Goal: Information Seeking & Learning: Learn about a topic

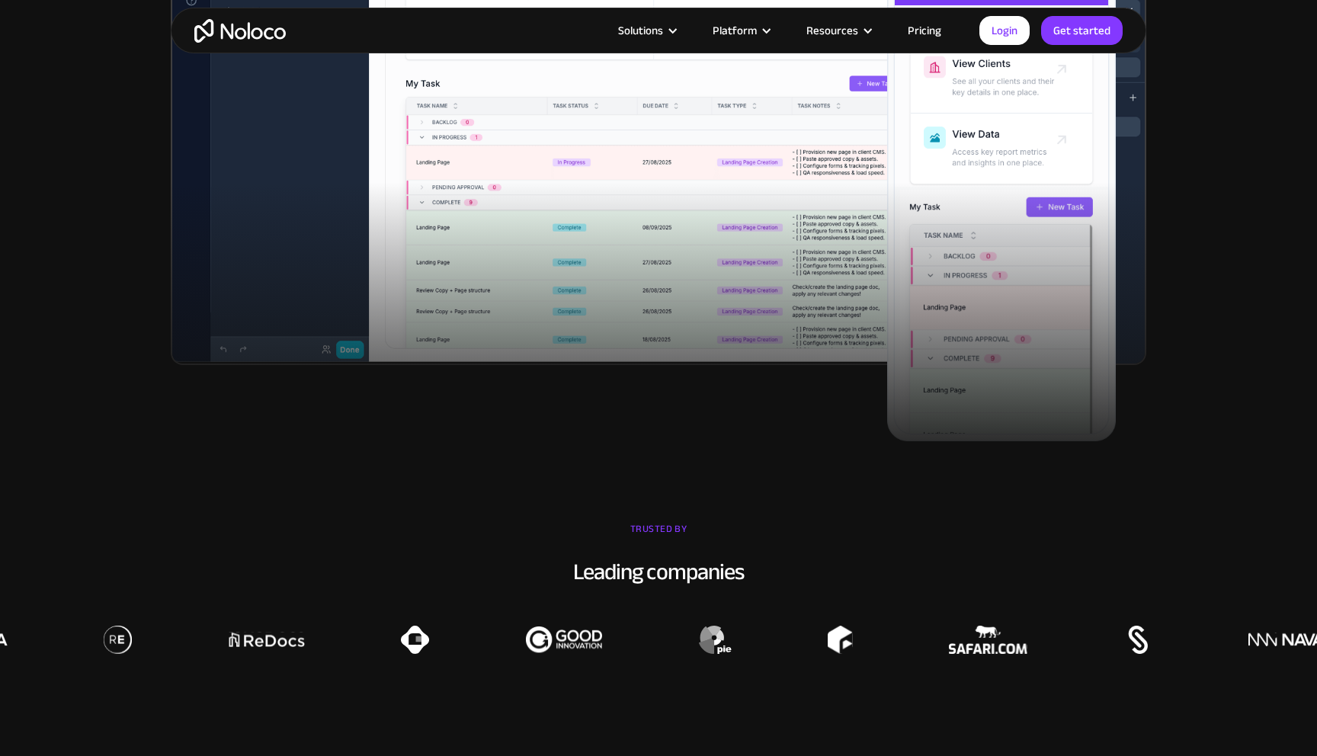
scroll to position [711, 0]
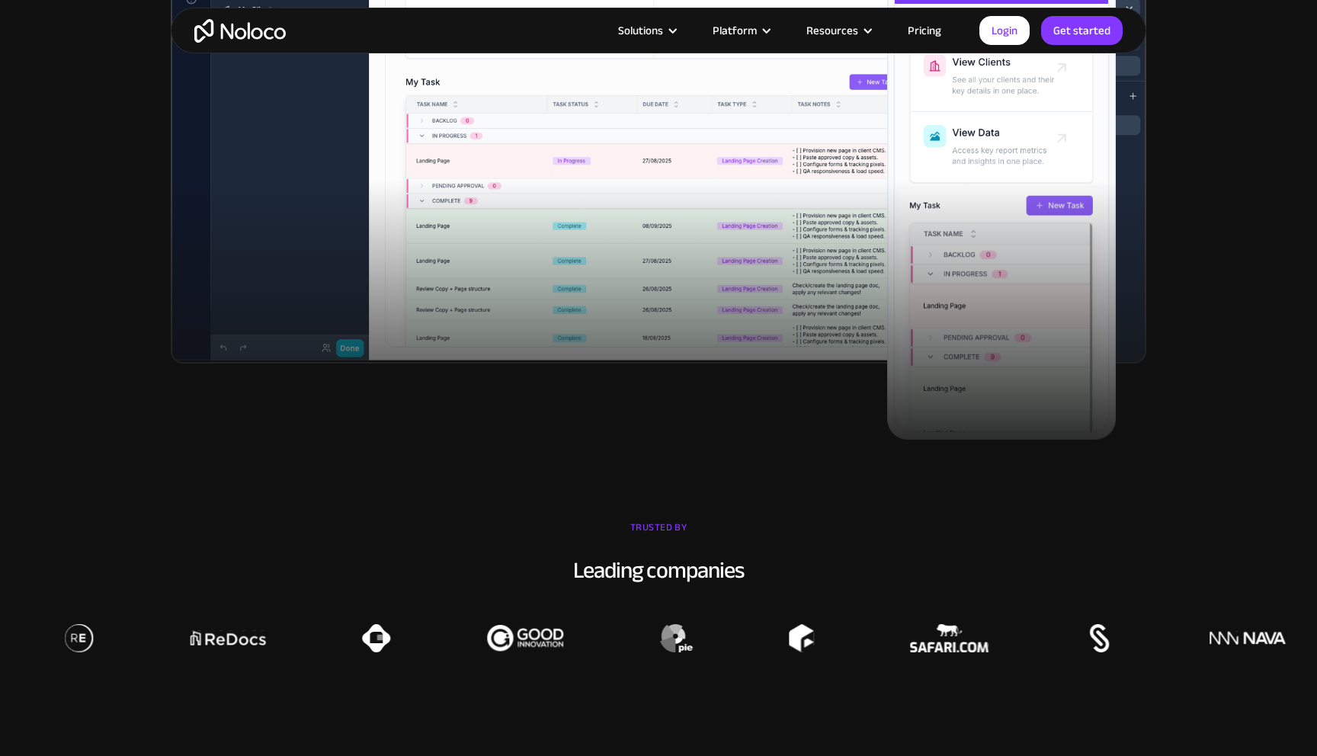
click at [916, 32] on link "Pricing" at bounding box center [925, 31] width 72 height 20
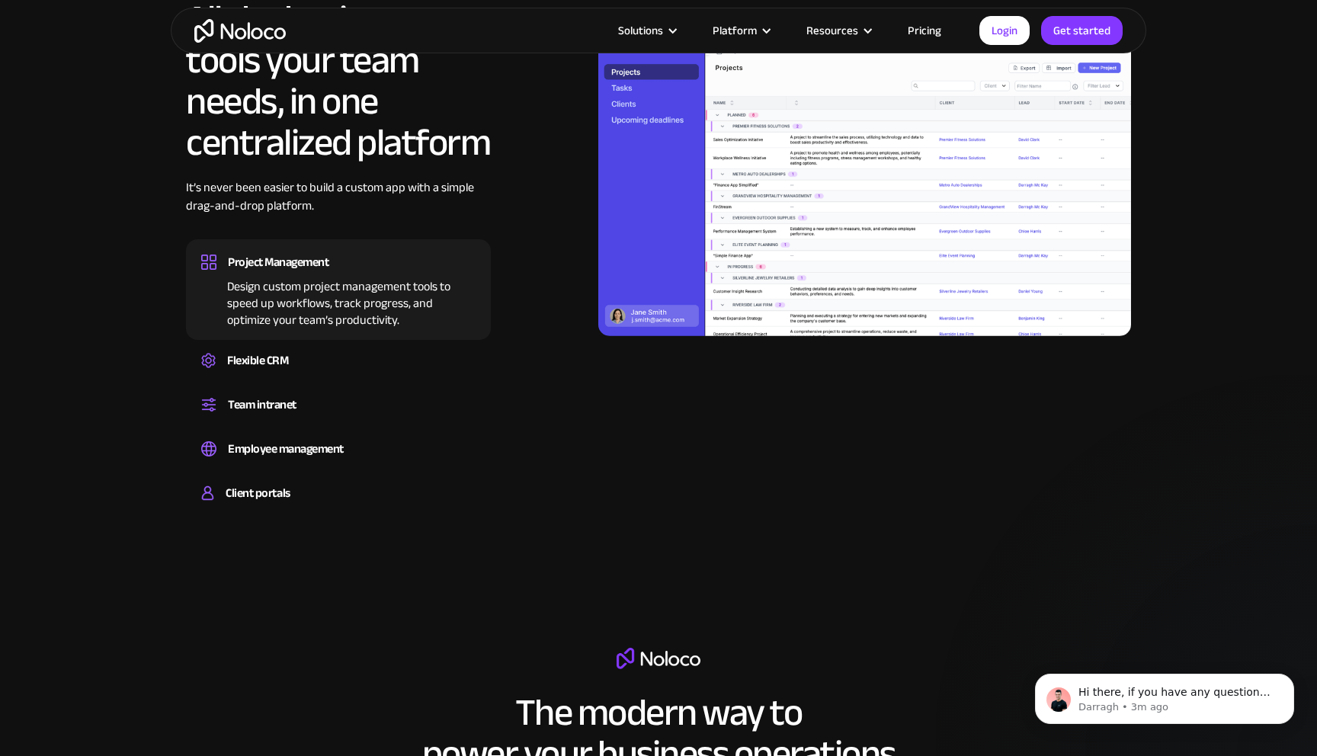
scroll to position [1485, 0]
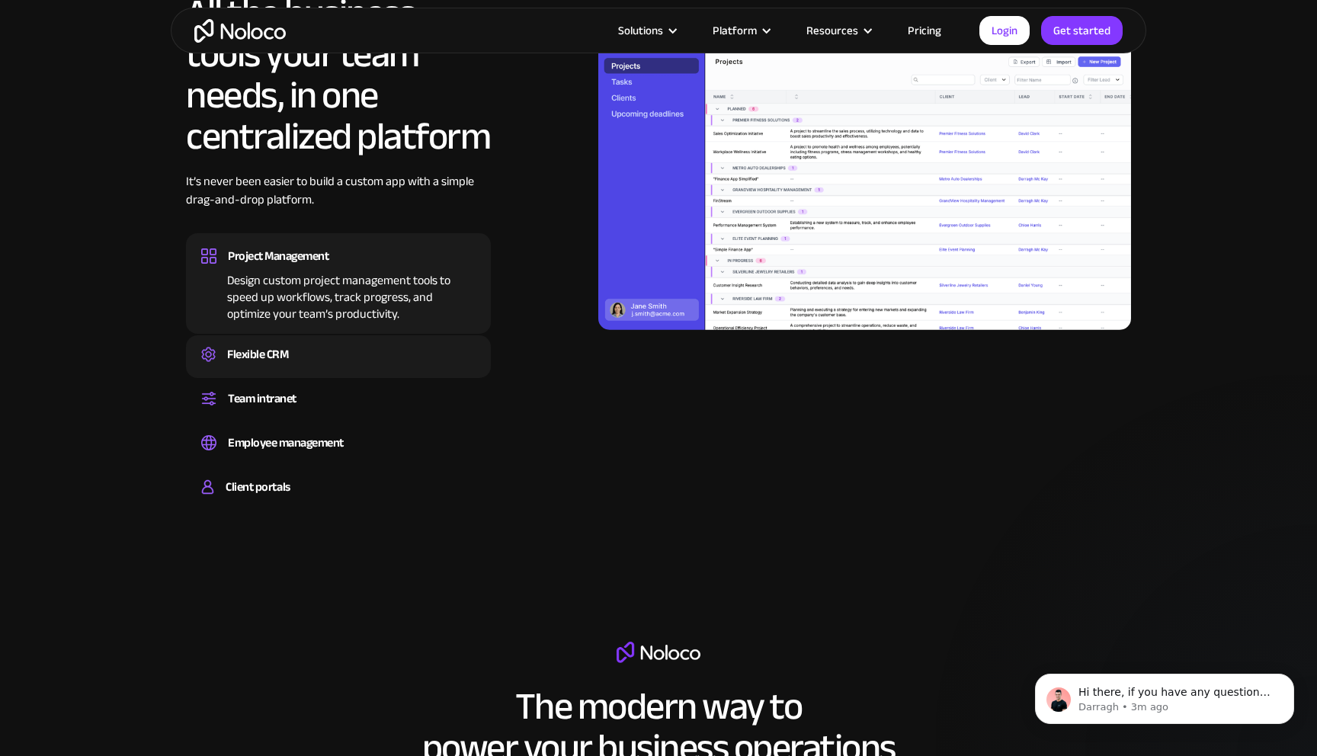
click at [333, 352] on div "Flexible CRM" at bounding box center [338, 354] width 274 height 23
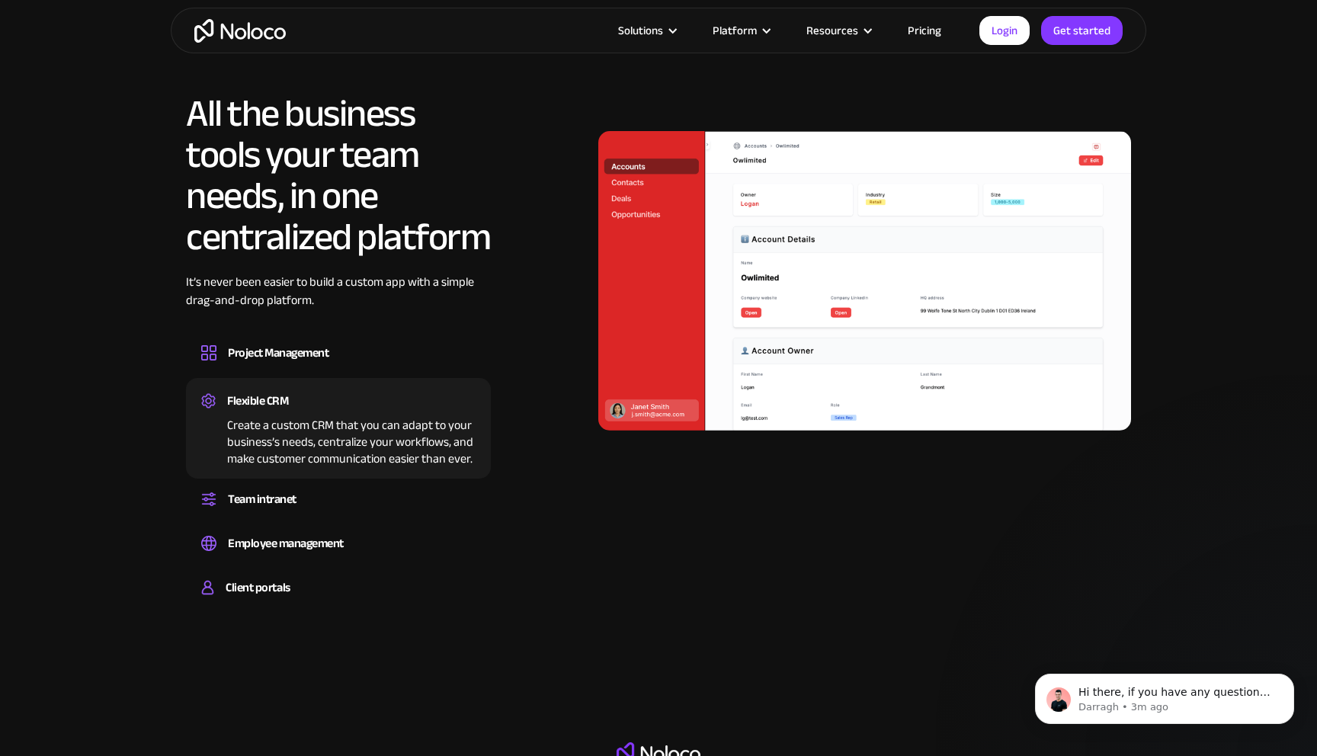
scroll to position [1382, 0]
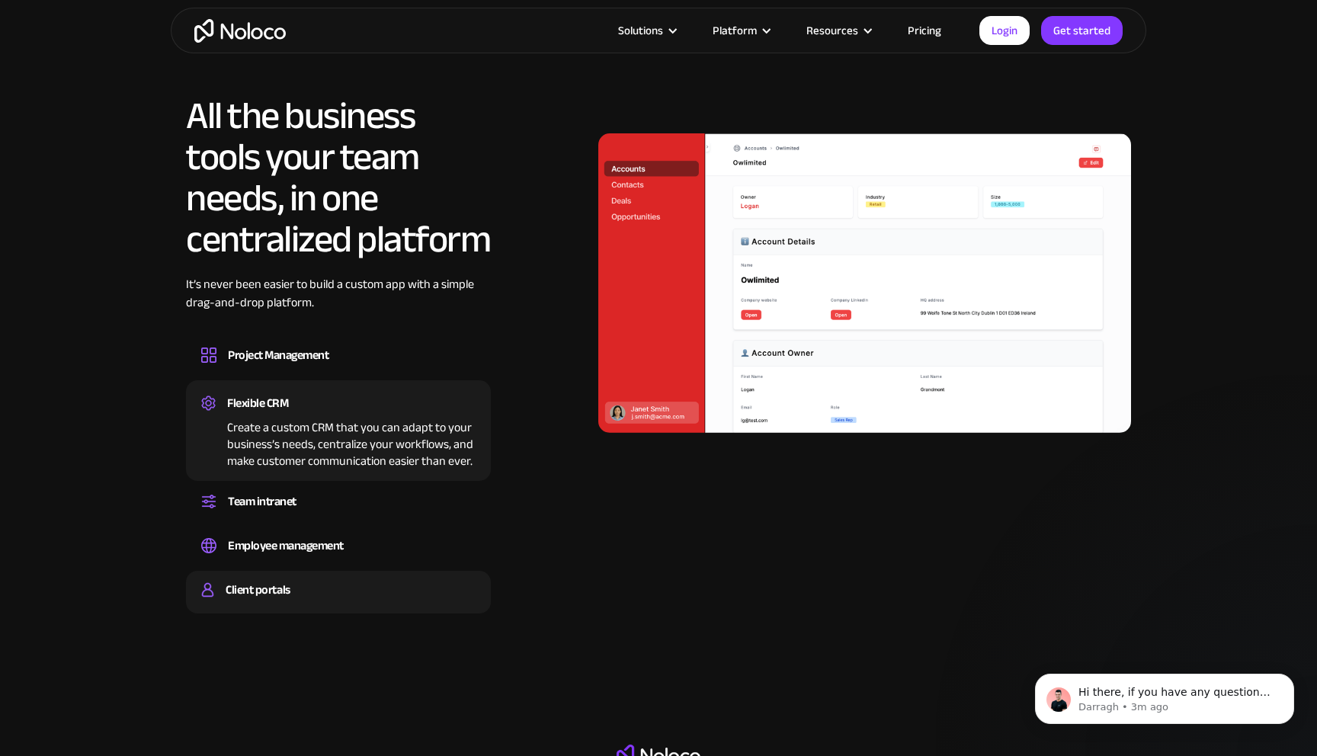
click at [361, 589] on div "Client portals" at bounding box center [338, 589] width 274 height 23
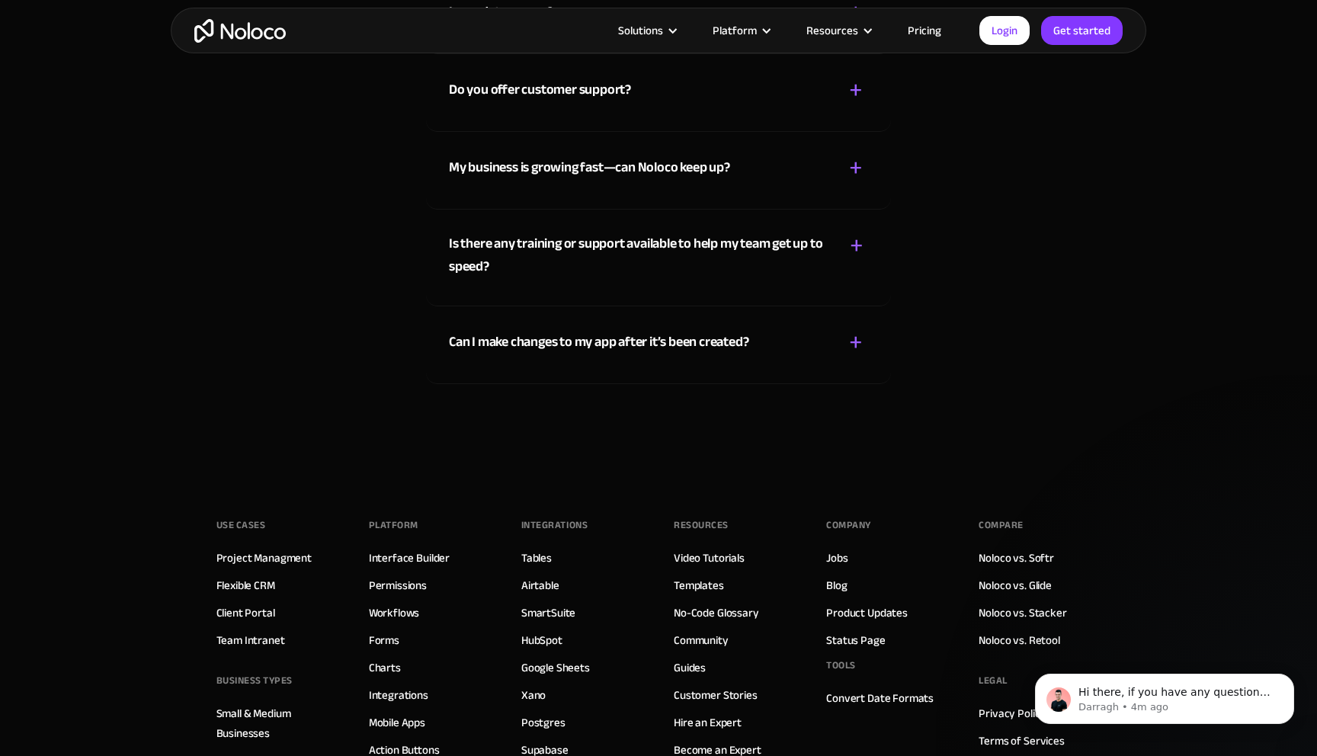
scroll to position [8228, 0]
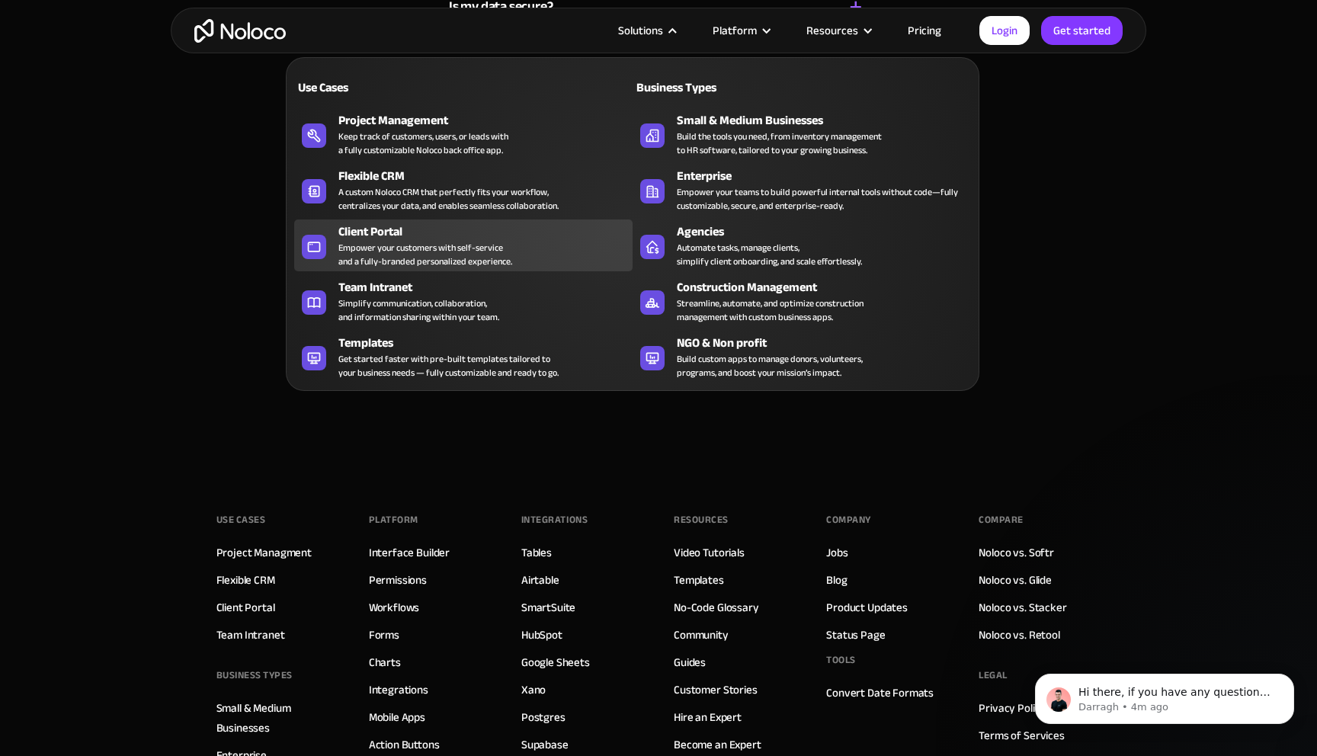
click at [527, 243] on div "Client Portal Empower your customers with self-service and a fully-branded pers…" at bounding box center [481, 246] width 287 height 46
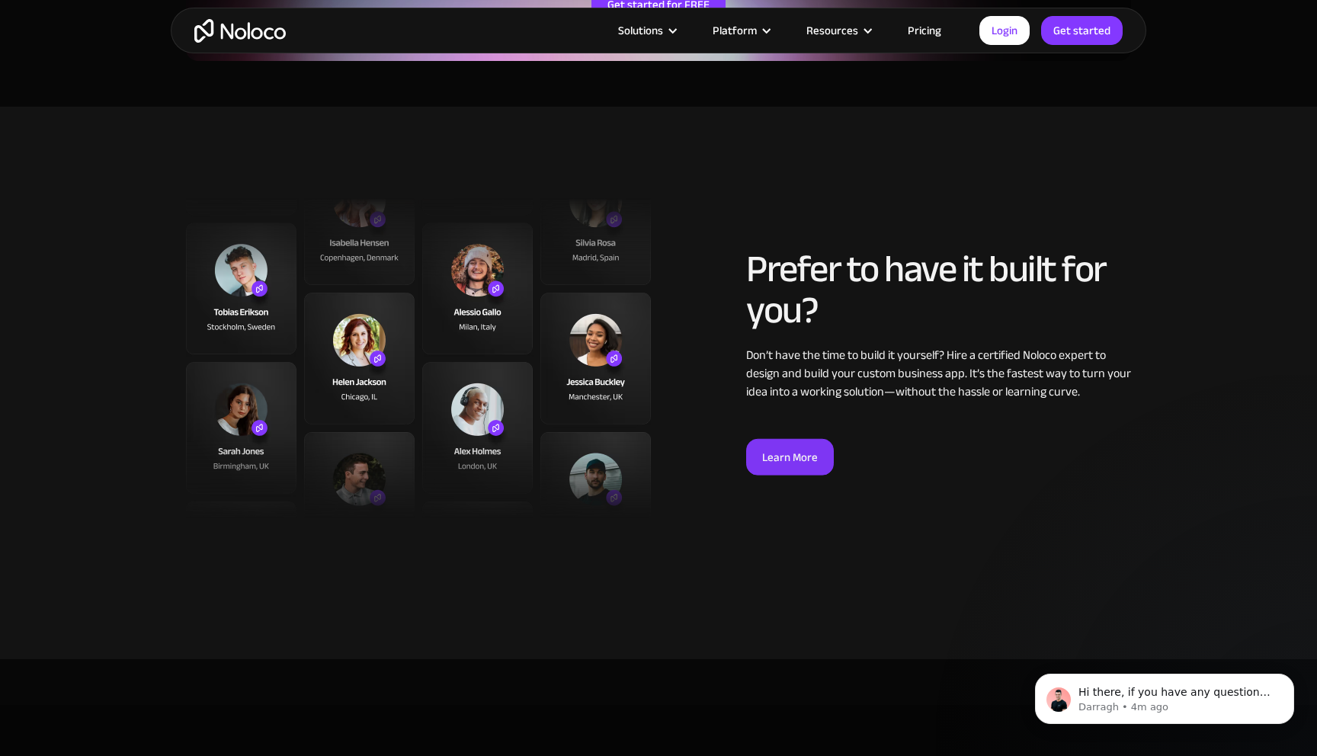
scroll to position [3822, 0]
